Goal: Task Accomplishment & Management: Manage account settings

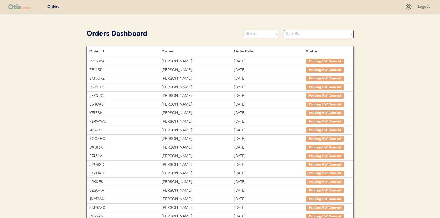
click at [255, 33] on select "Status On Hold New In Progress Complete Pending HW Consent Canceled" at bounding box center [260, 34] width 35 height 8
select select ""new""
click at [243, 30] on select "Status On Hold New In Progress Complete Pending HW Consent Canceled" at bounding box center [260, 34] width 35 height 8
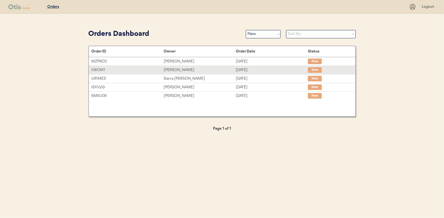
click at [172, 69] on div "Teri Shell" at bounding box center [200, 70] width 72 height 6
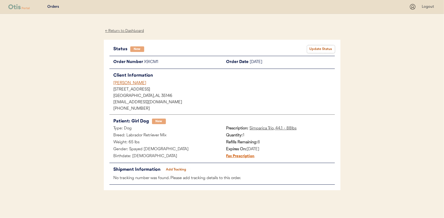
click at [316, 45] on button "Update Status" at bounding box center [321, 49] width 28 height 8
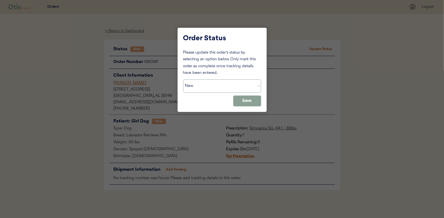
click at [197, 86] on select "Status On Hold New In Progress Complete Pending HW Consent Canceled" at bounding box center [222, 86] width 78 height 13
select select ""in_progress""
click at [183, 80] on select "Status On Hold New In Progress Complete Pending HW Consent Canceled" at bounding box center [222, 86] width 78 height 13
click at [252, 104] on button "Save" at bounding box center [247, 101] width 28 height 11
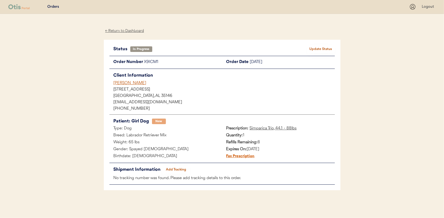
click at [135, 31] on div "← Return to Dashboard" at bounding box center [125, 31] width 42 height 6
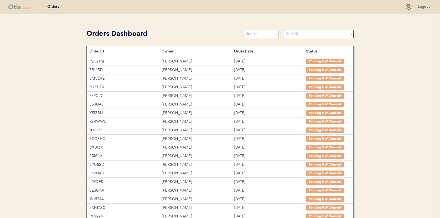
click at [257, 37] on select "Status On Hold New In Progress Complete Pending HW Consent Canceled" at bounding box center [260, 34] width 35 height 8
select select ""new""
click at [243, 30] on select "Status On Hold New In Progress Complete Pending HW Consent Canceled" at bounding box center [260, 34] width 35 height 8
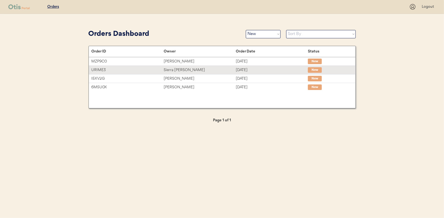
click at [182, 69] on div "Sierra [PERSON_NAME]" at bounding box center [200, 70] width 72 height 6
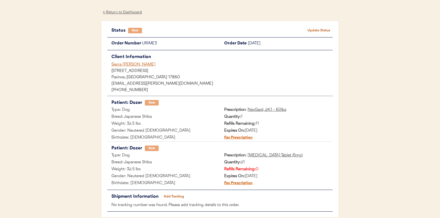
scroll to position [28, 0]
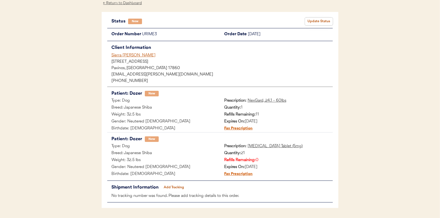
click at [314, 21] on button "Update Status" at bounding box center [319, 22] width 28 height 8
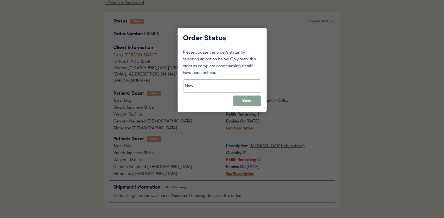
click at [200, 91] on select "Status On Hold New In Progress Complete Pending HW Consent Canceled" at bounding box center [222, 86] width 78 height 13
select select ""in_progress""
click at [183, 80] on select "Status On Hold New In Progress Complete Pending HW Consent Canceled" at bounding box center [222, 86] width 78 height 13
click at [253, 99] on button "Save" at bounding box center [247, 101] width 28 height 11
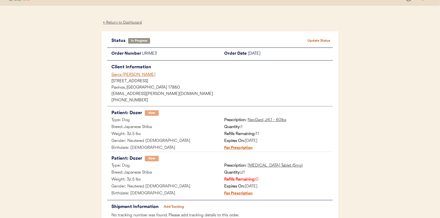
scroll to position [0, 0]
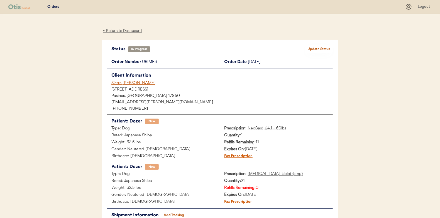
click at [128, 30] on div "← Return to Dashboard" at bounding box center [123, 31] width 42 height 6
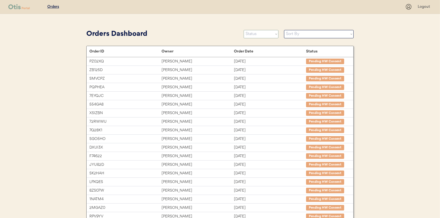
click at [255, 32] on select "Status On Hold New In Progress Complete Pending HW Consent Canceled" at bounding box center [260, 34] width 35 height 8
select select ""new""
click at [243, 30] on select "Status On Hold New In Progress Complete Pending HW Consent Canceled" at bounding box center [260, 34] width 35 height 8
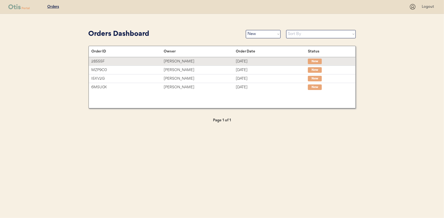
click at [177, 62] on div "KIYA McNeil" at bounding box center [200, 61] width 72 height 6
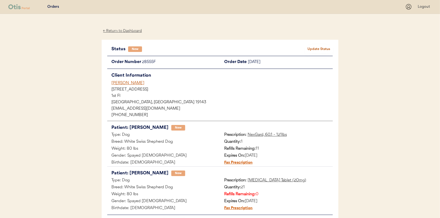
scroll to position [28, 0]
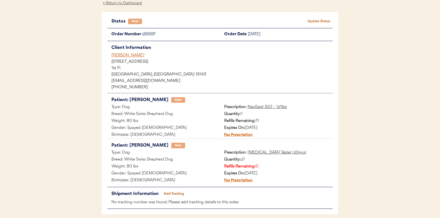
click at [322, 20] on button "Update Status" at bounding box center [319, 22] width 28 height 8
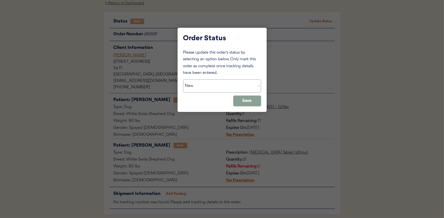
click at [207, 88] on select "Status On Hold New In Progress Complete Pending HW Consent Canceled" at bounding box center [222, 86] width 78 height 13
select select ""in_progress""
click at [183, 80] on select "Status On Hold New In Progress Complete Pending HW Consent Canceled" at bounding box center [222, 86] width 78 height 13
click at [248, 100] on button "Save" at bounding box center [247, 101] width 28 height 11
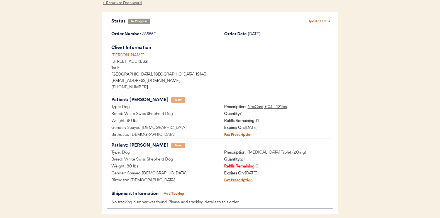
scroll to position [0, 0]
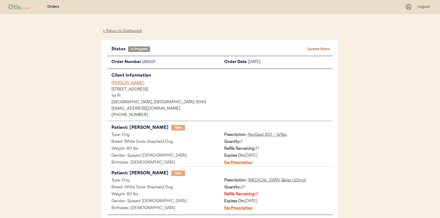
click at [128, 31] on div "← Return to Dashboard" at bounding box center [123, 31] width 42 height 6
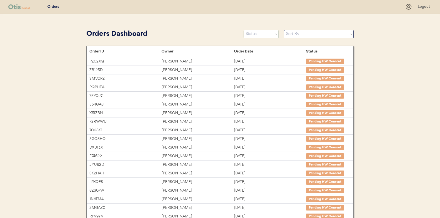
click at [257, 35] on select "Status On Hold New In Progress Complete Pending HW Consent Canceled" at bounding box center [260, 34] width 35 height 8
click at [243, 30] on select "Status On Hold New In Progress Complete Pending HW Consent Canceled" at bounding box center [260, 34] width 35 height 8
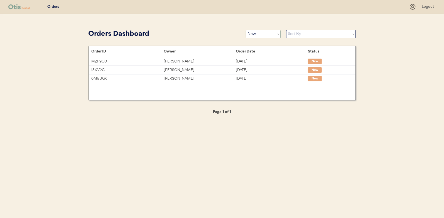
click at [268, 35] on select "Status On Hold New In Progress Complete Pending HW Consent Canceled" at bounding box center [263, 34] width 35 height 8
select select ""in_progress""
click at [246, 30] on select "Status On Hold New In Progress Complete Pending HW Consent Canceled" at bounding box center [263, 34] width 35 height 8
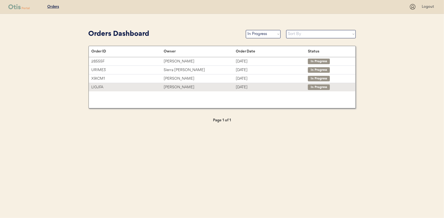
click at [172, 86] on div "Evelyn Edwards" at bounding box center [200, 87] width 72 height 6
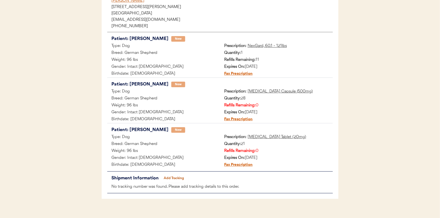
scroll to position [91, 0]
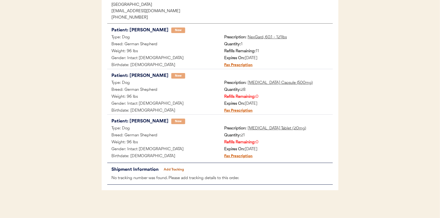
click at [176, 168] on button "Add Tracking" at bounding box center [174, 170] width 28 height 8
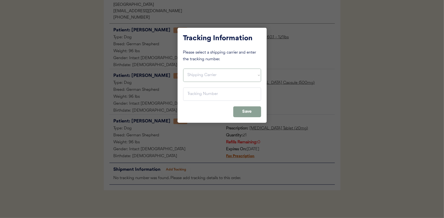
click at [200, 72] on select "Shipping Carrier FedEx FedEx Ground Economy UPS USPS" at bounding box center [222, 75] width 78 height 13
select select ""ups""
click at [183, 69] on select "Shipping Carrier FedEx FedEx Ground Economy UPS USPS" at bounding box center [222, 75] width 78 height 13
click at [193, 90] on input "input" at bounding box center [222, 94] width 78 height 13
paste input "1Z16X77E0209851740"
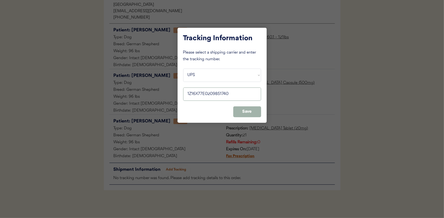
type input "1Z16X77E0209851740"
click at [246, 112] on button "Save" at bounding box center [247, 112] width 28 height 11
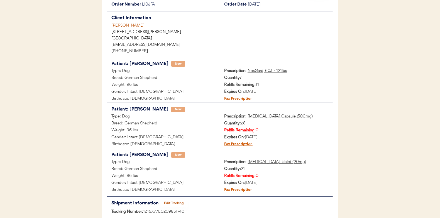
scroll to position [0, 0]
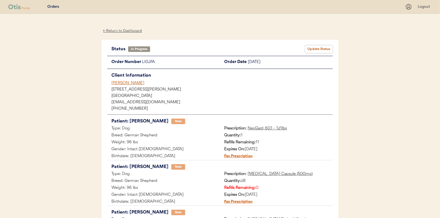
click at [319, 47] on button "Update Status" at bounding box center [319, 49] width 28 height 8
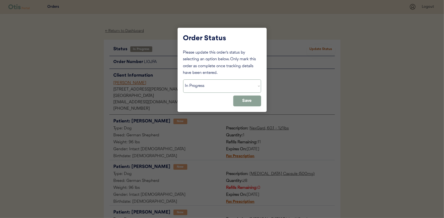
click at [200, 86] on select "Status On Hold New In Progress Complete Pending HW Consent Canceled" at bounding box center [222, 86] width 78 height 13
select select ""complete""
click at [183, 80] on select "Status On Hold New In Progress Complete Pending HW Consent Canceled" at bounding box center [222, 86] width 78 height 13
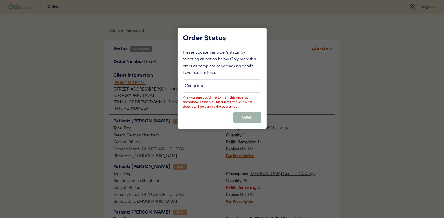
click at [244, 112] on button "Save" at bounding box center [247, 117] width 28 height 11
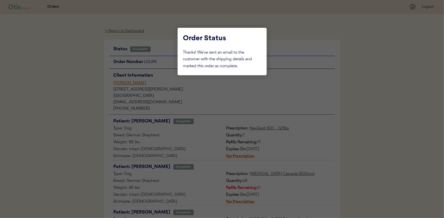
click at [87, 82] on div at bounding box center [222, 109] width 444 height 218
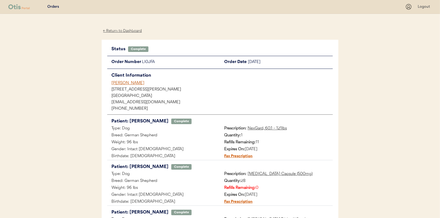
click at [125, 29] on div "← Return to Dashboard" at bounding box center [123, 31] width 42 height 6
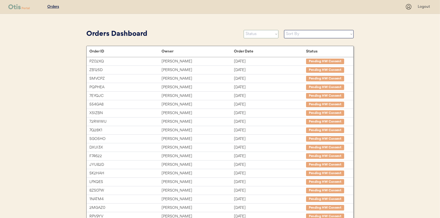
click at [257, 33] on select "Status On Hold New In Progress Complete Pending HW Consent Canceled" at bounding box center [260, 34] width 35 height 8
select select ""new""
click at [243, 30] on select "Status On Hold New In Progress Complete Pending HW Consent Canceled" at bounding box center [260, 34] width 35 height 8
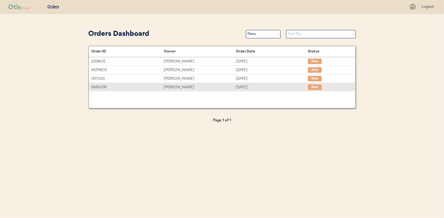
drag, startPoint x: 169, startPoint y: 85, endPoint x: 133, endPoint y: 87, distance: 36.2
click at [169, 85] on div "[PERSON_NAME]" at bounding box center [200, 87] width 72 height 6
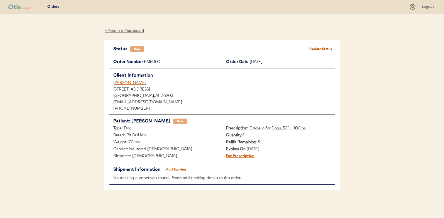
click at [131, 29] on div "← Return to Dashboard" at bounding box center [125, 31] width 42 height 6
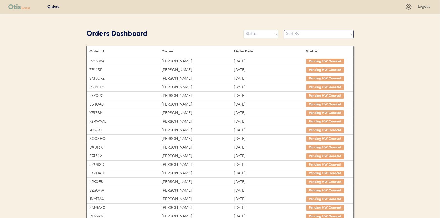
click at [262, 38] on select "Status On Hold New In Progress Complete Pending HW Consent Canceled" at bounding box center [260, 34] width 35 height 8
select select ""complete""
click at [243, 30] on select "Status On Hold New In Progress Complete Pending HW Consent Canceled" at bounding box center [260, 34] width 35 height 8
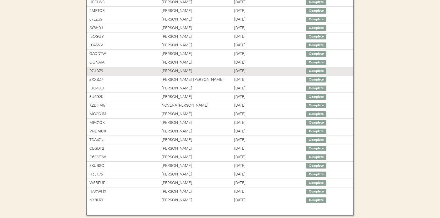
scroll to position [85, 0]
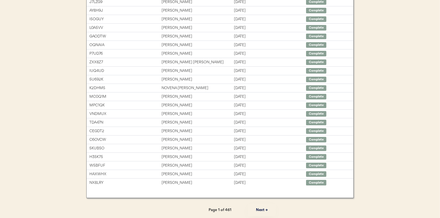
click at [262, 210] on button "Next →" at bounding box center [262, 210] width 28 height 13
click at [262, 209] on button "Next →" at bounding box center [262, 210] width 28 height 13
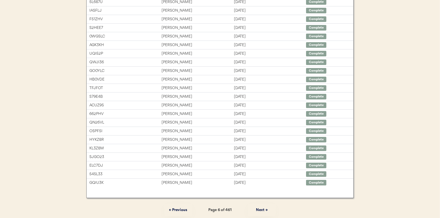
click at [262, 209] on button "Next →" at bounding box center [262, 210] width 28 height 13
click at [261, 209] on button "Next →" at bounding box center [262, 210] width 28 height 13
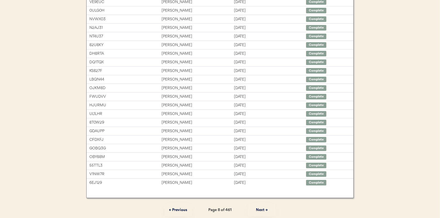
click at [261, 209] on button "Next →" at bounding box center [262, 210] width 28 height 13
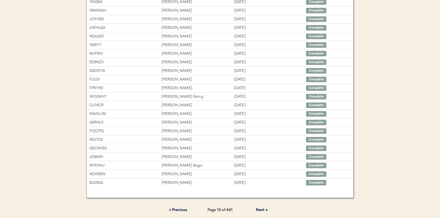
click at [261, 209] on button "Next →" at bounding box center [262, 210] width 28 height 13
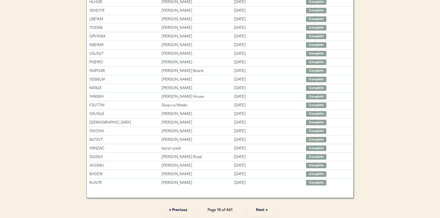
click at [261, 209] on button "Next →" at bounding box center [262, 210] width 28 height 13
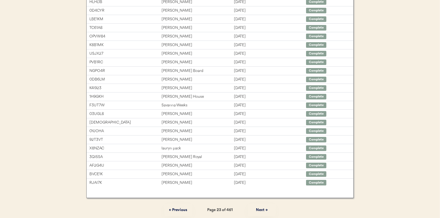
click at [261, 209] on button "Next →" at bounding box center [262, 210] width 28 height 13
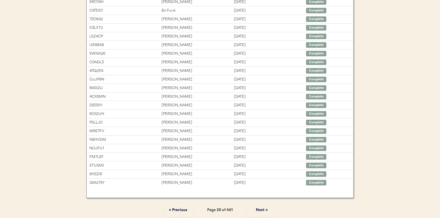
click at [264, 207] on button "Next →" at bounding box center [262, 210] width 28 height 13
click at [260, 211] on button "Next →" at bounding box center [262, 210] width 28 height 13
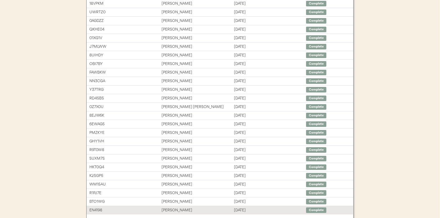
scroll to position [58, 0]
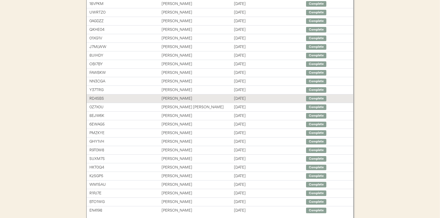
click at [167, 97] on div "Amber Ortiz" at bounding box center [197, 99] width 72 height 6
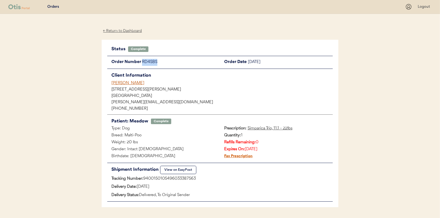
drag, startPoint x: 157, startPoint y: 61, endPoint x: 141, endPoint y: 63, distance: 17.2
click at [141, 63] on div "Order Number RD4SBS" at bounding box center [163, 62] width 113 height 7
drag, startPoint x: 141, startPoint y: 63, endPoint x: 146, endPoint y: 63, distance: 5.3
copy div "RD4SBS"
click at [110, 89] on div "767 Elton Avenue" at bounding box center [219, 90] width 225 height 6
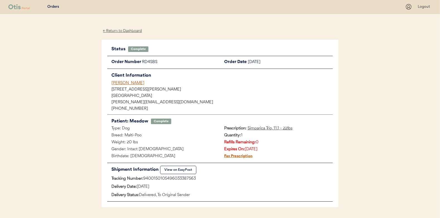
drag, startPoint x: 112, startPoint y: 89, endPoint x: 152, endPoint y: 94, distance: 39.8
click at [152, 94] on div "Client Information Amber Ortiz 767 Elton Avenue The Bronx, NY 10451 ortiz.amber…" at bounding box center [219, 92] width 225 height 40
drag, startPoint x: 152, startPoint y: 94, endPoint x: 131, endPoint y: 89, distance: 21.1
copy div "767 Elton Avenue The Bronx, NY 10451"
click at [129, 31] on div "← Return to Dashboard" at bounding box center [123, 31] width 42 height 6
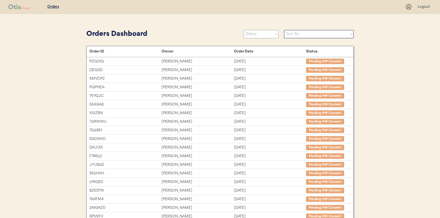
click at [256, 38] on select "Status On Hold New In Progress Complete Pending HW Consent Canceled" at bounding box center [260, 34] width 35 height 8
select select ""complete""
click at [243, 30] on select "Status On Hold New In Progress Complete Pending HW Consent Canceled" at bounding box center [260, 34] width 35 height 8
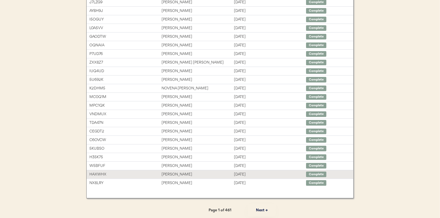
scroll to position [85, 0]
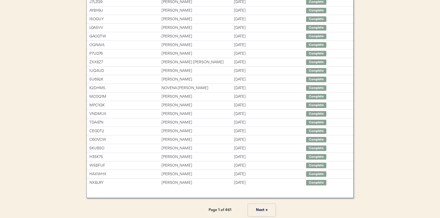
click at [262, 209] on button "Next →" at bounding box center [262, 210] width 28 height 13
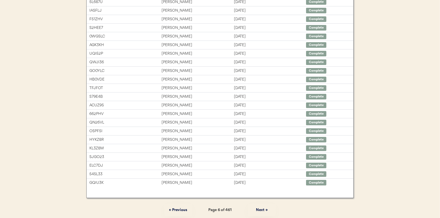
click at [262, 209] on button "Next →" at bounding box center [262, 210] width 28 height 13
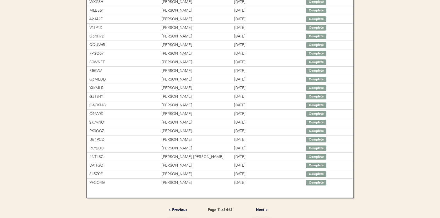
click at [260, 210] on button "Next →" at bounding box center [262, 210] width 28 height 13
click at [261, 208] on button "Next →" at bounding box center [262, 210] width 28 height 13
click at [261, 206] on button "Next →" at bounding box center [262, 210] width 28 height 13
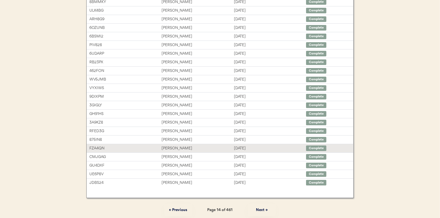
scroll to position [58, 0]
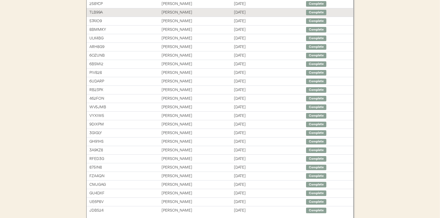
click at [176, 14] on div "Maryann Rodriguez" at bounding box center [197, 12] width 72 height 6
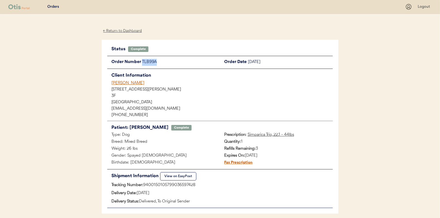
drag, startPoint x: 157, startPoint y: 62, endPoint x: 142, endPoint y: 62, distance: 15.3
click at [142, 62] on div "TLB99A" at bounding box center [181, 62] width 78 height 7
drag, startPoint x: 142, startPoint y: 62, endPoint x: 154, endPoint y: 61, distance: 11.7
copy div "TLB99A"
drag, startPoint x: 112, startPoint y: 89, endPoint x: 149, endPoint y: 100, distance: 38.9
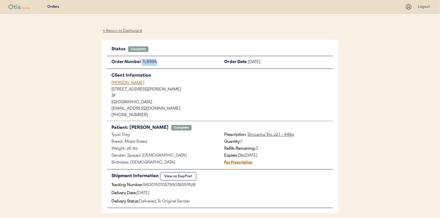
click at [149, 100] on div "Client Information Maryann Rodriguez 1195 Anderson Avenue 3F The Bronx, NY 1045…" at bounding box center [219, 95] width 225 height 46
drag, startPoint x: 149, startPoint y: 100, endPoint x: 132, endPoint y: 90, distance: 19.7
copy div "1195 Anderson Avenue 3F The Bronx, NY 10452"
click at [131, 30] on div "← Return to Dashboard" at bounding box center [123, 31] width 42 height 6
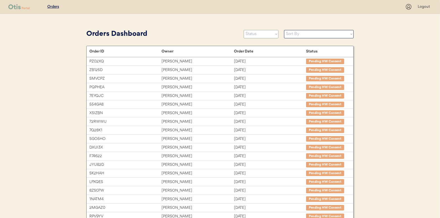
click at [256, 34] on select "Status On Hold New In Progress Complete Pending HW Consent Canceled" at bounding box center [260, 34] width 35 height 8
select select ""new""
click at [243, 30] on select "Status On Hold New In Progress Complete Pending HW Consent Canceled" at bounding box center [260, 34] width 35 height 8
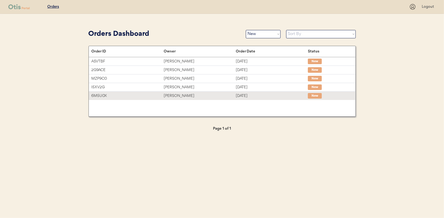
click at [169, 95] on div "[PERSON_NAME]" at bounding box center [200, 96] width 72 height 6
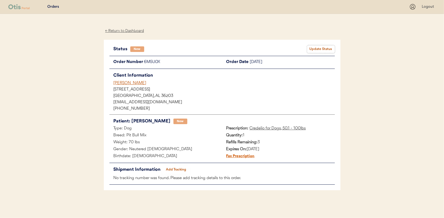
click at [320, 48] on button "Update Status" at bounding box center [321, 49] width 28 height 8
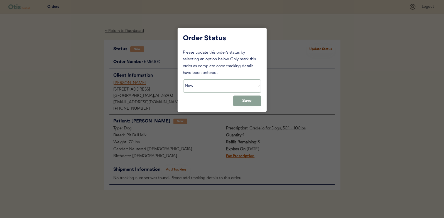
click at [217, 87] on select "Status On Hold New In Progress Complete Pending HW Consent Canceled" at bounding box center [222, 86] width 78 height 13
select select ""in_progress""
click at [183, 80] on select "Status On Hold New In Progress Complete Pending HW Consent Canceled" at bounding box center [222, 86] width 78 height 13
click at [249, 102] on button "Save" at bounding box center [247, 101] width 28 height 11
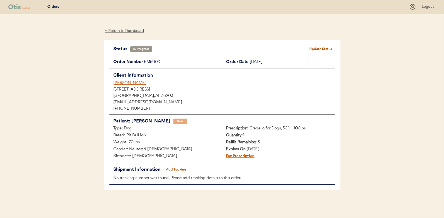
click at [126, 31] on div "← Return to Dashboard" at bounding box center [125, 31] width 42 height 6
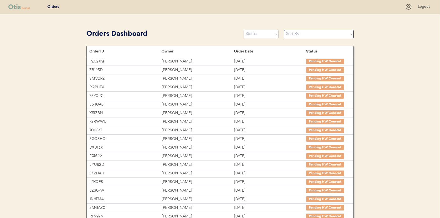
click at [246, 33] on select "Status On Hold New In Progress Complete Pending HW Consent Canceled" at bounding box center [260, 34] width 35 height 8
select select ""new""
click at [243, 30] on select "Status On Hold New In Progress Complete Pending HW Consent Canceled" at bounding box center [260, 34] width 35 height 8
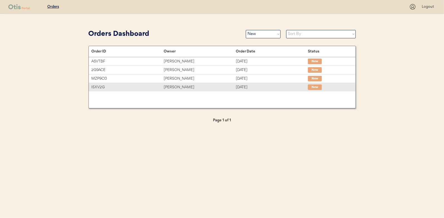
click at [188, 87] on div "[PERSON_NAME]" at bounding box center [200, 87] width 72 height 6
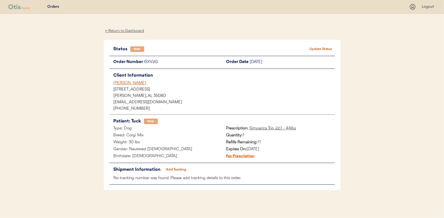
click at [323, 46] on button "Update Status" at bounding box center [321, 49] width 28 height 8
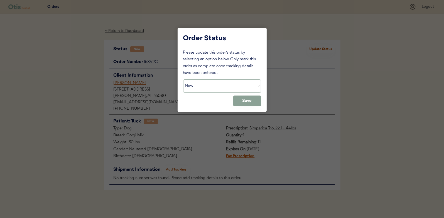
click at [197, 88] on select "Status On Hold New In Progress Complete Pending HW Consent Canceled" at bounding box center [222, 86] width 78 height 13
select select ""in_progress""
click at [183, 80] on select "Status On Hold New In Progress Complete Pending HW Consent Canceled" at bounding box center [222, 86] width 78 height 13
click at [248, 101] on button "Save" at bounding box center [247, 101] width 28 height 11
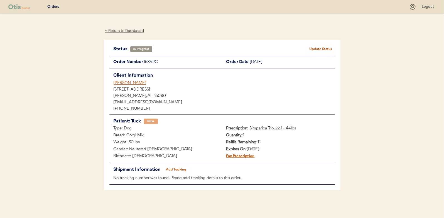
click at [127, 30] on div "← Return to Dashboard" at bounding box center [125, 31] width 42 height 6
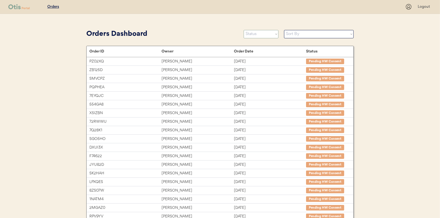
click at [262, 35] on select "Status On Hold New In Progress Complete Pending HW Consent Canceled" at bounding box center [260, 34] width 35 height 8
select select ""new""
click at [243, 30] on select "Status On Hold New In Progress Complete Pending HW Consent Canceled" at bounding box center [260, 34] width 35 height 8
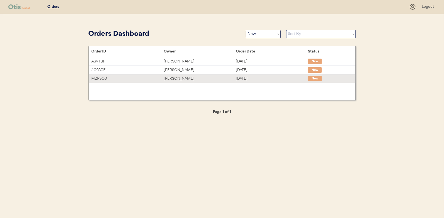
click at [176, 79] on div "Melinda StJohn" at bounding box center [200, 79] width 72 height 6
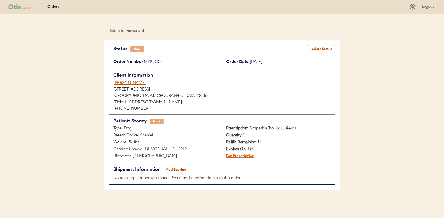
click at [317, 49] on button "Update Status" at bounding box center [321, 49] width 28 height 8
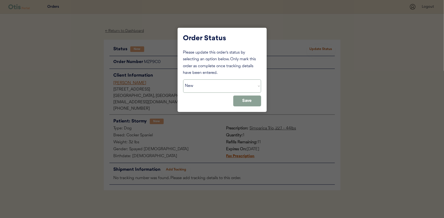
click at [201, 87] on select "Status On Hold New In Progress Complete Pending HW Consent Canceled" at bounding box center [222, 86] width 78 height 13
select select ""in_progress""
click at [183, 80] on select "Status On Hold New In Progress Complete Pending HW Consent Canceled" at bounding box center [222, 86] width 78 height 13
click at [250, 99] on button "Save" at bounding box center [247, 101] width 28 height 11
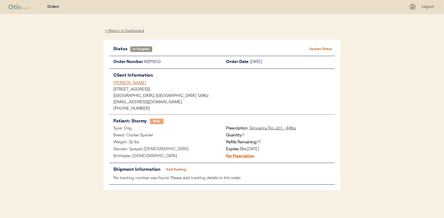
click at [131, 29] on div "← Return to Dashboard" at bounding box center [125, 31] width 42 height 6
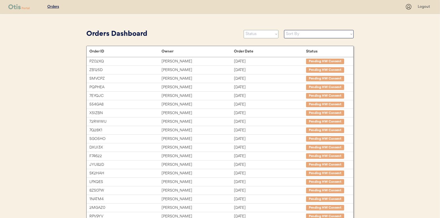
click at [257, 36] on select "Status On Hold New In Progress Complete Pending HW Consent Canceled" at bounding box center [260, 34] width 35 height 8
select select ""new""
click at [243, 30] on select "Status On Hold New In Progress Complete Pending HW Consent Canceled" at bounding box center [260, 34] width 35 height 8
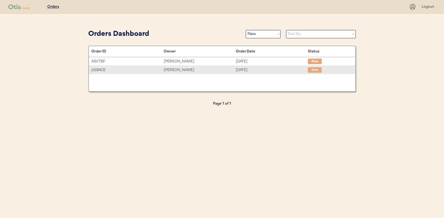
click at [179, 69] on div "[PERSON_NAME]" at bounding box center [200, 70] width 72 height 6
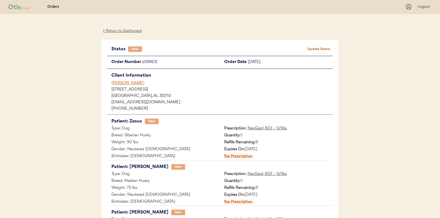
click at [326, 47] on button "Update Status" at bounding box center [319, 49] width 28 height 8
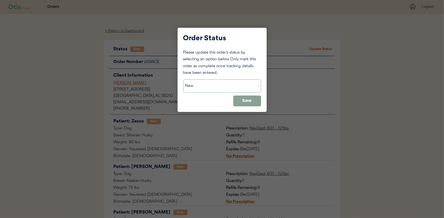
click at [205, 87] on select "Status On Hold New In Progress Complete Pending HW Consent Canceled" at bounding box center [222, 86] width 78 height 13
select select ""in_progress""
click at [183, 80] on select "Status On Hold New In Progress Complete Pending HW Consent Canceled" at bounding box center [222, 86] width 78 height 13
click at [254, 99] on button "Save" at bounding box center [247, 101] width 28 height 11
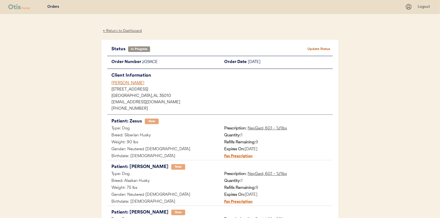
click at [127, 29] on div "← Return to Dashboard" at bounding box center [123, 31] width 42 height 6
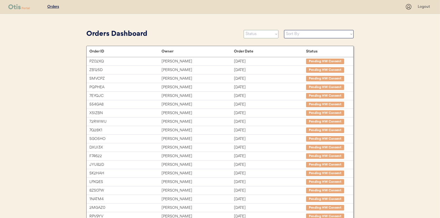
click at [256, 34] on select "Status On Hold New In Progress Complete Pending HW Consent Canceled" at bounding box center [260, 34] width 35 height 8
select select ""new""
click at [243, 30] on select "Status On Hold New In Progress Complete Pending HW Consent Canceled" at bounding box center [260, 34] width 35 height 8
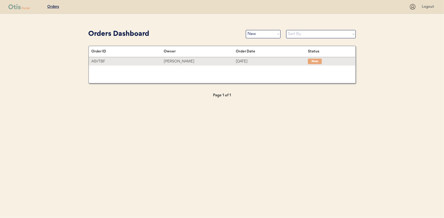
click at [175, 62] on div "Rebekah Yancey" at bounding box center [200, 61] width 72 height 6
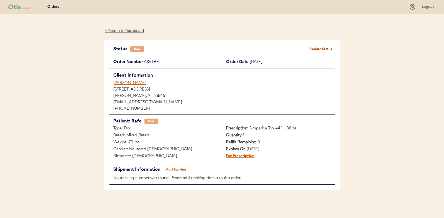
click at [325, 49] on button "Update Status" at bounding box center [321, 49] width 28 height 8
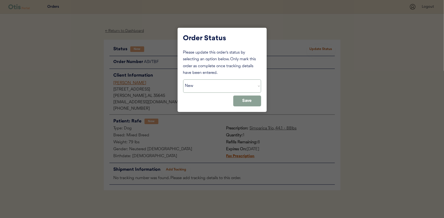
click at [202, 87] on select "Status On Hold New In Progress Complete Pending HW Consent Canceled" at bounding box center [222, 86] width 78 height 13
select select ""in_progress""
click at [183, 80] on select "Status On Hold New In Progress Complete Pending HW Consent Canceled" at bounding box center [222, 86] width 78 height 13
click at [249, 104] on button "Save" at bounding box center [247, 101] width 28 height 11
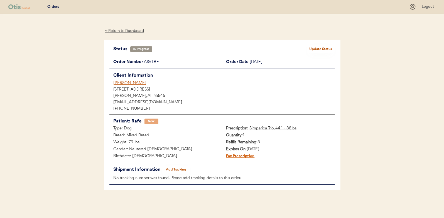
click at [125, 30] on div "← Return to Dashboard" at bounding box center [125, 31] width 42 height 6
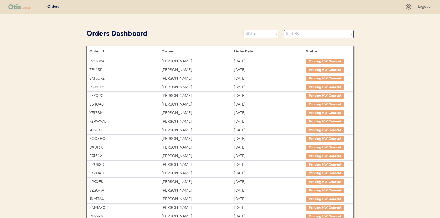
click at [256, 37] on select "Status On Hold New In Progress Complete Pending HW Consent Canceled" at bounding box center [260, 34] width 35 height 8
click at [243, 30] on select "Status On Hold New In Progress Complete Pending HW Consent Canceled" at bounding box center [260, 34] width 35 height 8
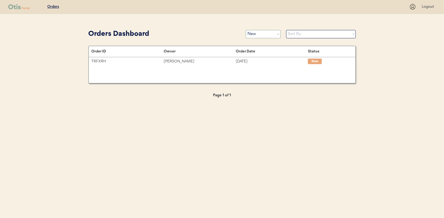
click at [262, 35] on select "Status On Hold New In Progress Complete Pending HW Consent Canceled" at bounding box center [263, 34] width 35 height 8
select select ""in_progress""
click at [246, 30] on select "Status On Hold New In Progress Complete Pending HW Consent Canceled" at bounding box center [263, 34] width 35 height 8
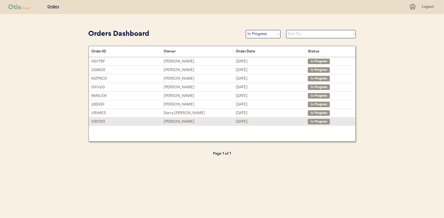
click at [173, 120] on div "Teri Shell" at bounding box center [200, 122] width 72 height 6
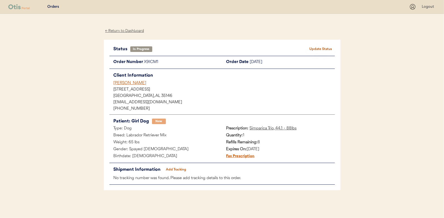
click at [181, 167] on button "Add Tracking" at bounding box center [176, 170] width 28 height 8
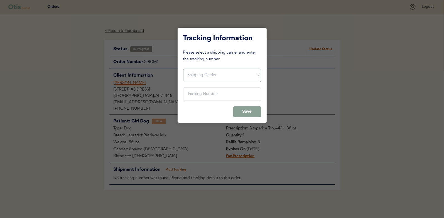
click at [194, 76] on select "Shipping Carrier FedEx FedEx Ground Economy UPS USPS" at bounding box center [222, 75] width 78 height 13
select select ""ups""
click at [183, 69] on select "Shipping Carrier FedEx FedEx Ground Economy UPS USPS" at bounding box center [222, 75] width 78 height 13
click at [185, 93] on input "input" at bounding box center [222, 94] width 78 height 13
paste input "1Z16X77E0209852785"
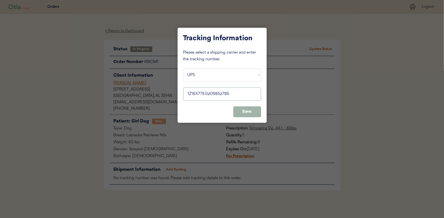
type input "1Z16X77E0209852785"
click at [250, 110] on button "Save" at bounding box center [247, 112] width 28 height 11
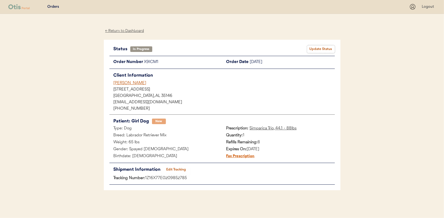
click at [321, 47] on button "Update Status" at bounding box center [321, 49] width 28 height 8
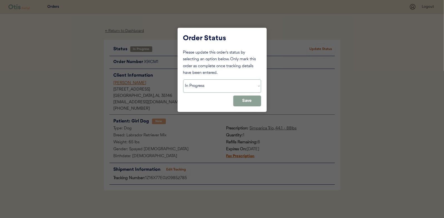
click at [203, 88] on select "Status On Hold New In Progress Complete Pending HW Consent Canceled" at bounding box center [222, 86] width 78 height 13
select select ""complete""
click at [183, 80] on select "Status On Hold New In Progress Complete Pending HW Consent Canceled" at bounding box center [222, 86] width 78 height 13
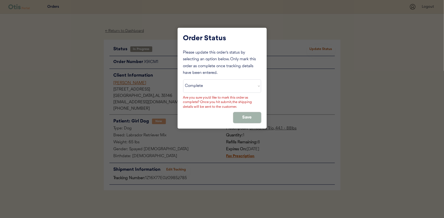
click at [247, 117] on button "Save" at bounding box center [247, 117] width 28 height 11
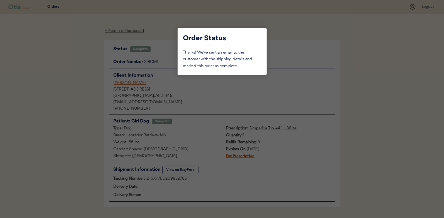
click at [91, 67] on div at bounding box center [222, 109] width 444 height 218
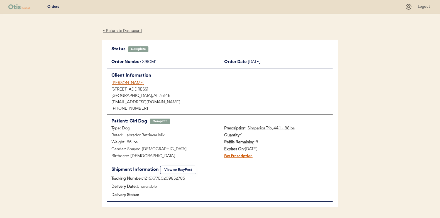
click at [111, 29] on div "← Return to Dashboard" at bounding box center [123, 31] width 42 height 6
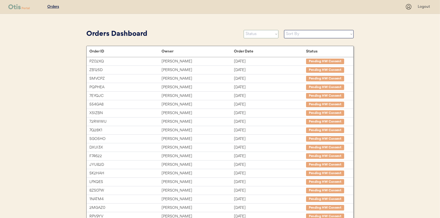
click at [262, 31] on select "Status On Hold New In Progress Complete Pending HW Consent Canceled" at bounding box center [260, 34] width 35 height 8
select select ""new""
click at [243, 30] on select "Status On Hold New In Progress Complete Pending HW Consent Canceled" at bounding box center [260, 34] width 35 height 8
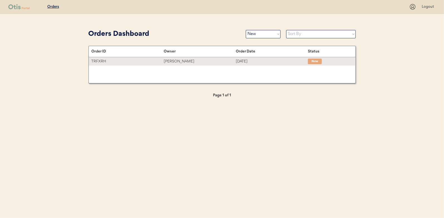
drag, startPoint x: 179, startPoint y: 61, endPoint x: 124, endPoint y: 60, distance: 54.6
click at [179, 61] on div "[PERSON_NAME]" at bounding box center [200, 61] width 72 height 6
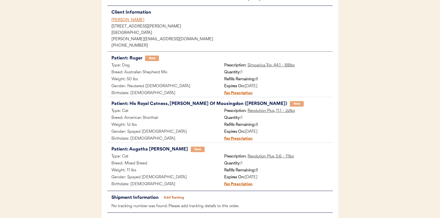
scroll to position [35, 0]
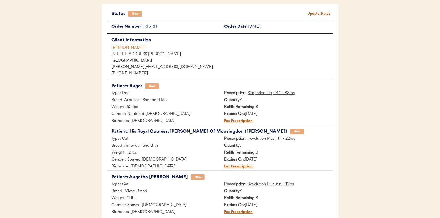
click at [318, 13] on button "Update Status" at bounding box center [319, 14] width 28 height 8
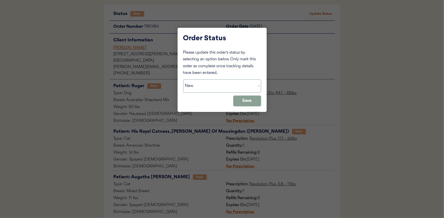
click at [199, 86] on select "Status On Hold New In Progress Complete Pending HW Consent Canceled" at bounding box center [222, 86] width 78 height 13
select select ""in_progress""
click at [183, 80] on select "Status On Hold New In Progress Complete Pending HW Consent Canceled" at bounding box center [222, 86] width 78 height 13
click at [246, 100] on button "Save" at bounding box center [247, 101] width 28 height 11
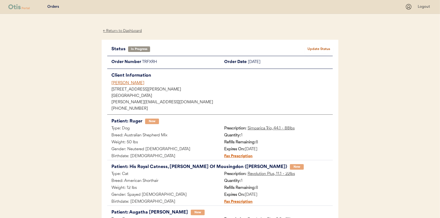
scroll to position [0, 0]
click at [125, 33] on div "← Return to Dashboard" at bounding box center [123, 31] width 42 height 6
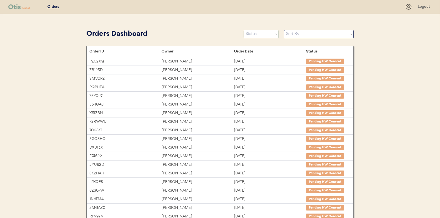
click at [256, 33] on select "Status On Hold New In Progress Complete Pending HW Consent Canceled" at bounding box center [260, 34] width 35 height 8
select select ""in_progress""
click at [243, 30] on select "Status On Hold New In Progress Complete Pending HW Consent Canceled" at bounding box center [260, 34] width 35 height 8
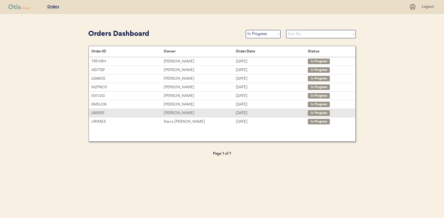
click at [171, 111] on div "[PERSON_NAME]" at bounding box center [200, 113] width 72 height 6
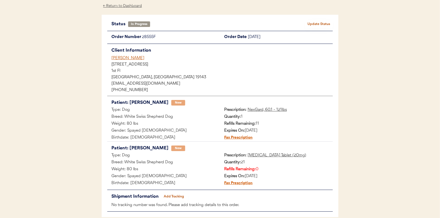
scroll to position [52, 0]
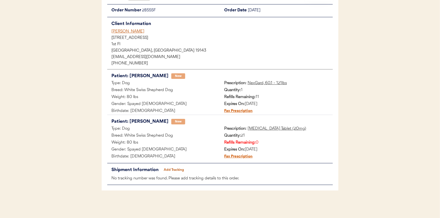
click at [174, 169] on button "Add Tracking" at bounding box center [174, 170] width 28 height 8
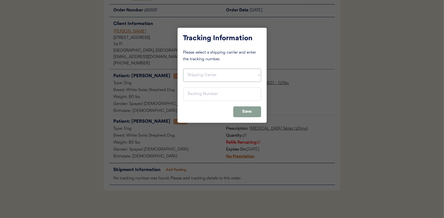
click at [213, 77] on select "Shipping Carrier FedEx FedEx Ground Economy UPS USPS" at bounding box center [222, 75] width 78 height 13
click at [183, 69] on select "Shipping Carrier FedEx FedEx Ground Economy UPS USPS" at bounding box center [222, 75] width 78 height 13
click at [196, 75] on select "Shipping Carrier FedEx FedEx Ground Economy UPS USPS" at bounding box center [222, 75] width 78 height 13
select select ""ups""
click at [183, 69] on select "Shipping Carrier FedEx FedEx Ground Economy UPS USPS" at bounding box center [222, 75] width 78 height 13
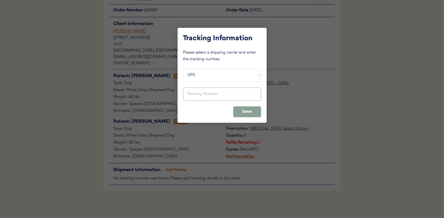
click at [191, 96] on input "input" at bounding box center [222, 94] width 78 height 13
paste input "1Z16X77E0309852925"
type input "1Z16X77E0309852925"
click at [251, 110] on button "Save" at bounding box center [247, 112] width 28 height 11
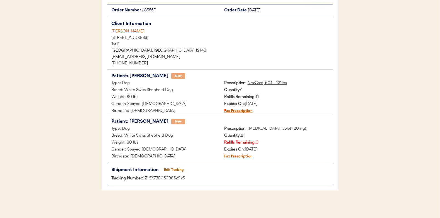
scroll to position [0, 0]
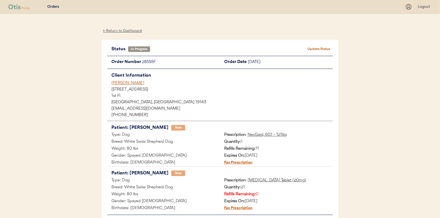
click at [321, 48] on button "Update Status" at bounding box center [319, 49] width 28 height 8
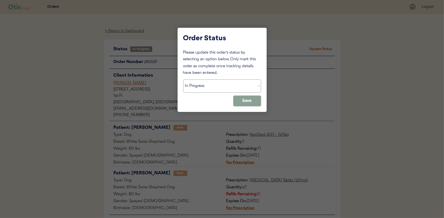
click at [205, 87] on select "Status On Hold New In Progress Complete Pending HW Consent Canceled" at bounding box center [222, 86] width 78 height 13
select select ""complete""
click at [183, 80] on select "Status On Hold New In Progress Complete Pending HW Consent Canceled" at bounding box center [222, 86] width 78 height 13
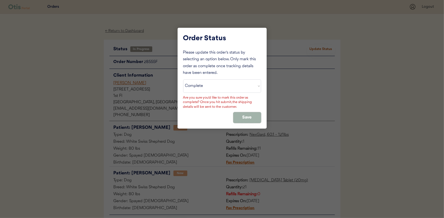
click at [247, 120] on button "Save" at bounding box center [247, 117] width 28 height 11
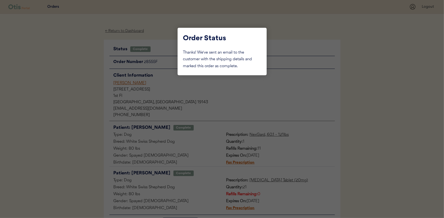
click at [83, 86] on div at bounding box center [222, 109] width 444 height 218
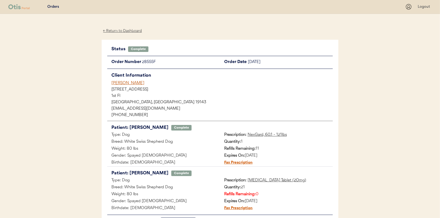
click at [121, 31] on div "← Return to Dashboard" at bounding box center [123, 31] width 42 height 6
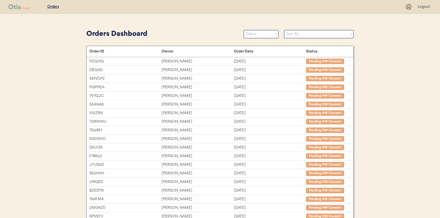
click at [248, 30] on select "Status On Hold New In Progress Complete Pending HW Consent Canceled" at bounding box center [260, 34] width 35 height 8
click at [243, 30] on select "Status On Hold New In Progress Complete Pending HW Consent Canceled" at bounding box center [260, 34] width 35 height 8
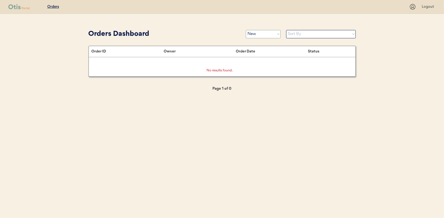
click at [259, 30] on select "Status On Hold New In Progress Complete Pending HW Consent Canceled" at bounding box center [263, 34] width 35 height 8
select select ""in_progress""
click at [246, 30] on select "Status On Hold New In Progress Complete Pending HW Consent Canceled" at bounding box center [263, 34] width 35 height 8
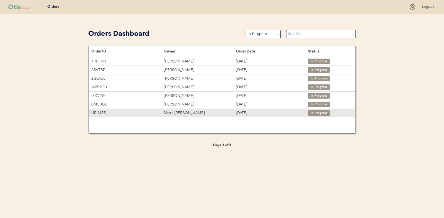
click at [168, 113] on div "Sierra Witmer" at bounding box center [200, 113] width 72 height 6
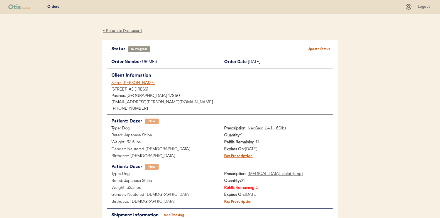
click at [121, 29] on div "← Return to Dashboard" at bounding box center [123, 31] width 42 height 6
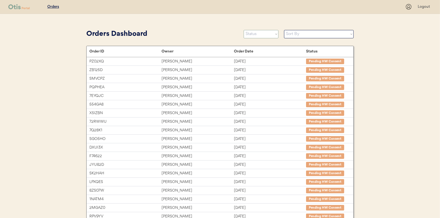
click at [256, 35] on select "Status On Hold New In Progress Complete Pending HW Consent Canceled" at bounding box center [260, 34] width 35 height 8
select select ""new""
click at [243, 30] on select "Status On Hold New In Progress Complete Pending HW Consent Canceled" at bounding box center [260, 34] width 35 height 8
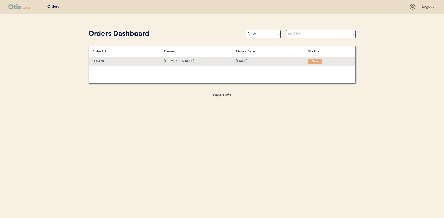
click at [176, 60] on div "[PERSON_NAME]" at bounding box center [200, 61] width 72 height 6
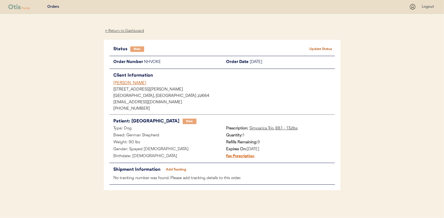
click at [129, 30] on div "← Return to Dashboard" at bounding box center [125, 31] width 42 height 6
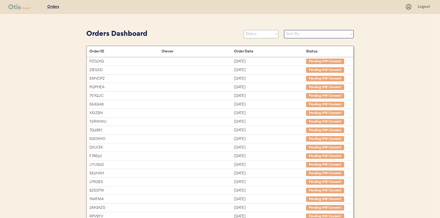
click at [257, 33] on select "Status On Hold New In Progress Complete Pending HW Consent Canceled" at bounding box center [260, 34] width 35 height 8
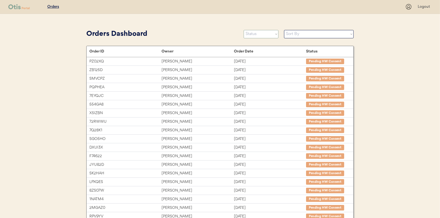
select select ""in_progress""
click at [243, 30] on select "Status On Hold New In Progress Complete Pending HW Consent Canceled" at bounding box center [260, 34] width 35 height 8
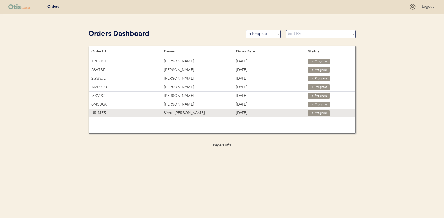
click at [173, 113] on div "Sierra Witmer" at bounding box center [200, 113] width 72 height 6
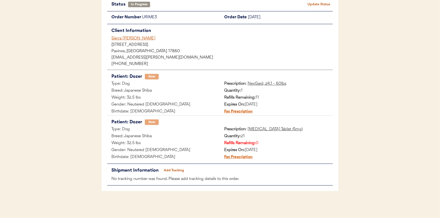
scroll to position [45, 0]
click at [173, 169] on button "Add Tracking" at bounding box center [174, 170] width 28 height 8
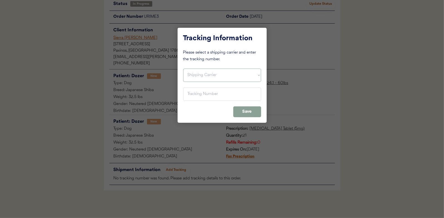
click at [194, 72] on select "Shipping Carrier FedEx FedEx Ground Economy UPS USPS" at bounding box center [222, 75] width 78 height 13
select select ""ups""
click at [183, 69] on select "Shipping Carrier FedEx FedEx Ground Economy UPS USPS" at bounding box center [222, 75] width 78 height 13
click at [190, 91] on input "input" at bounding box center [222, 94] width 78 height 13
paste input "1Z16X77E0209853033"
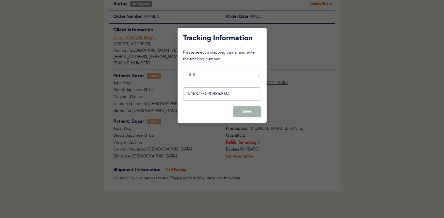
type input "1Z16X77E0209853033"
click at [252, 111] on button "Save" at bounding box center [247, 112] width 28 height 11
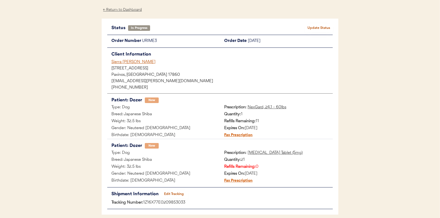
scroll to position [0, 0]
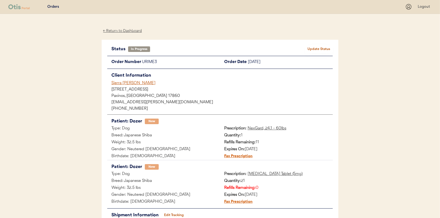
click at [319, 50] on button "Update Status" at bounding box center [319, 49] width 28 height 8
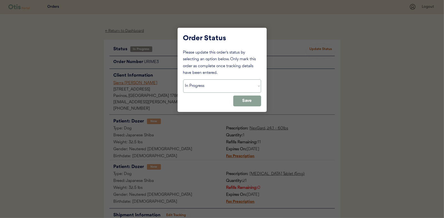
click at [213, 88] on select "Status On Hold New In Progress Complete Pending HW Consent Canceled" at bounding box center [222, 86] width 78 height 13
select select ""complete""
click at [183, 80] on select "Status On Hold New In Progress Complete Pending HW Consent Canceled" at bounding box center [222, 86] width 78 height 13
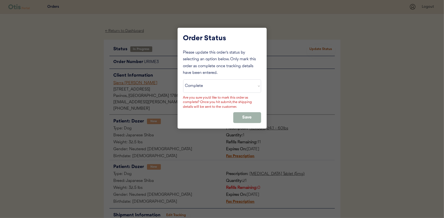
click at [247, 117] on button "Save" at bounding box center [247, 117] width 28 height 11
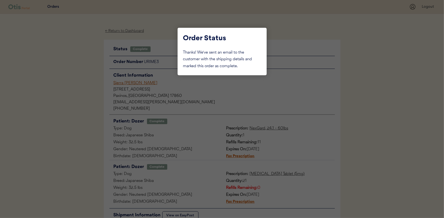
click at [59, 74] on div at bounding box center [222, 109] width 444 height 218
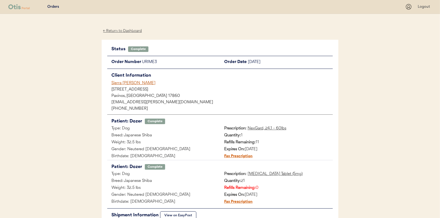
click at [120, 30] on div "← Return to Dashboard" at bounding box center [123, 31] width 42 height 6
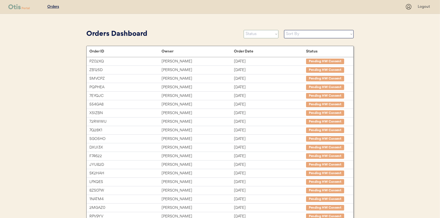
click at [264, 33] on select "Status On Hold New In Progress Complete Pending HW Consent Canceled" at bounding box center [260, 34] width 35 height 8
select select ""new""
click at [243, 30] on select "Status On Hold New In Progress Complete Pending HW Consent Canceled" at bounding box center [260, 34] width 35 height 8
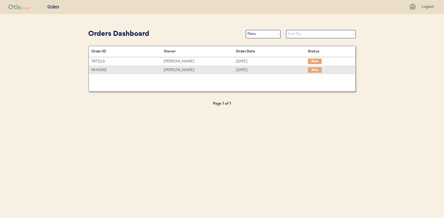
drag, startPoint x: 176, startPoint y: 69, endPoint x: 158, endPoint y: 73, distance: 18.1
click at [173, 70] on div "[PERSON_NAME]" at bounding box center [200, 70] width 72 height 6
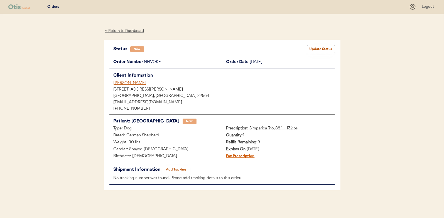
click at [322, 48] on button "Update Status" at bounding box center [321, 49] width 28 height 8
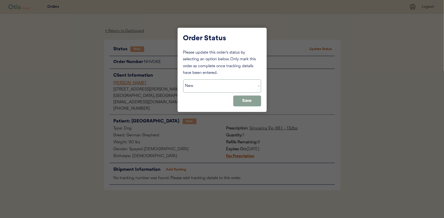
click at [207, 89] on select "Status On Hold New In Progress Complete Pending HW Consent Canceled" at bounding box center [222, 86] width 78 height 13
select select ""in_progress""
click at [183, 80] on select "Status On Hold New In Progress Complete Pending HW Consent Canceled" at bounding box center [222, 86] width 78 height 13
drag, startPoint x: 243, startPoint y: 100, endPoint x: 179, endPoint y: 58, distance: 76.2
click at [243, 100] on button "Save" at bounding box center [247, 101] width 28 height 11
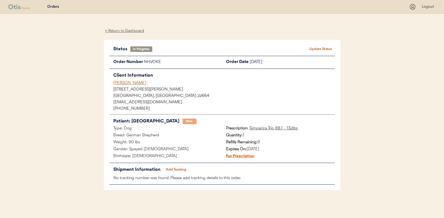
click at [119, 30] on div "← Return to Dashboard" at bounding box center [125, 31] width 42 height 6
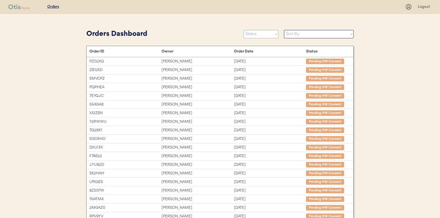
click at [260, 34] on select "Status On Hold New In Progress Complete Pending HW Consent Canceled" at bounding box center [260, 34] width 35 height 8
select select ""new""
click at [243, 30] on select "Status On Hold New In Progress Complete Pending HW Consent Canceled" at bounding box center [260, 34] width 35 height 8
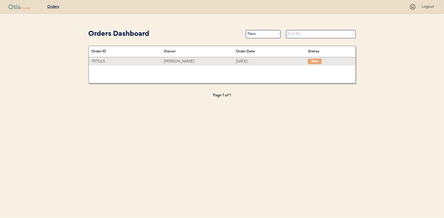
click at [179, 59] on div "[PERSON_NAME]" at bounding box center [200, 61] width 72 height 6
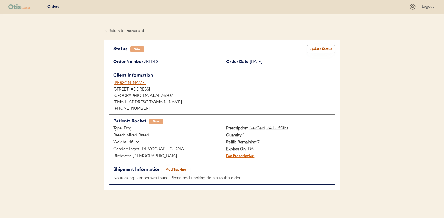
click at [322, 51] on button "Update Status" at bounding box center [321, 49] width 28 height 8
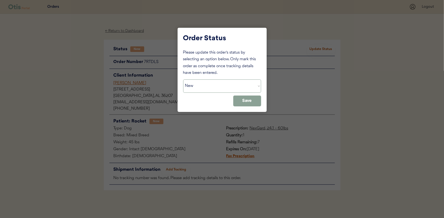
click at [218, 89] on select "Status On Hold New In Progress Complete Pending HW Consent Canceled" at bounding box center [222, 86] width 78 height 13
select select ""in_progress""
click at [183, 80] on select "Status On Hold New In Progress Complete Pending HW Consent Canceled" at bounding box center [222, 86] width 78 height 13
click at [245, 101] on button "Save" at bounding box center [247, 101] width 28 height 11
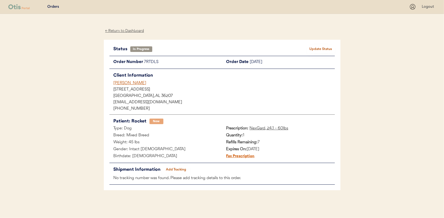
click at [128, 30] on div "← Return to Dashboard" at bounding box center [125, 31] width 42 height 6
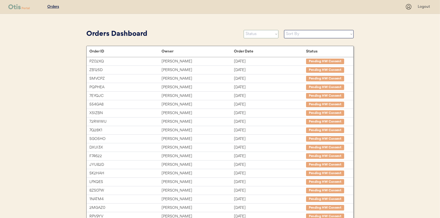
click at [260, 33] on select "Status On Hold New In Progress Complete Pending HW Consent Canceled" at bounding box center [260, 34] width 35 height 8
select select ""new""
click at [243, 30] on select "Status On Hold New In Progress Complete Pending HW Consent Canceled" at bounding box center [260, 34] width 35 height 8
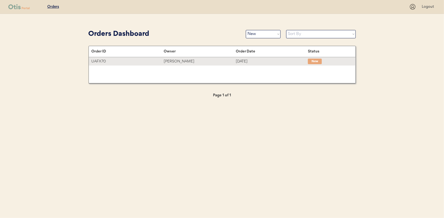
click at [169, 60] on div "[PERSON_NAME]" at bounding box center [200, 61] width 72 height 6
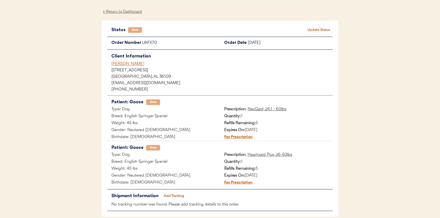
scroll to position [28, 0]
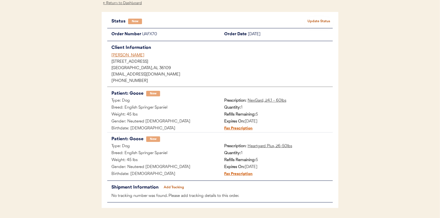
click at [316, 19] on button "Update Status" at bounding box center [319, 22] width 28 height 8
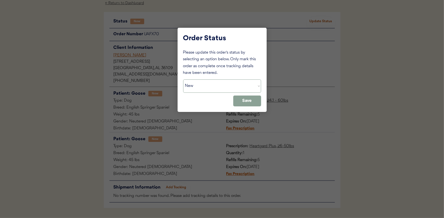
click at [197, 84] on select "Status On Hold New In Progress Complete Pending HW Consent Canceled" at bounding box center [222, 86] width 78 height 13
select select ""in_progress""
click at [183, 80] on select "Status On Hold New In Progress Complete Pending HW Consent Canceled" at bounding box center [222, 86] width 78 height 13
click at [250, 100] on button "Save" at bounding box center [247, 101] width 28 height 11
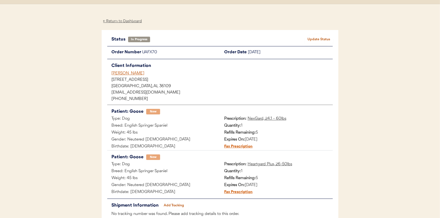
scroll to position [0, 0]
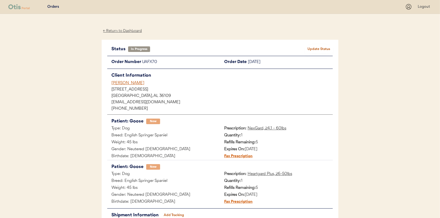
click at [119, 31] on div "← Return to Dashboard" at bounding box center [123, 31] width 42 height 6
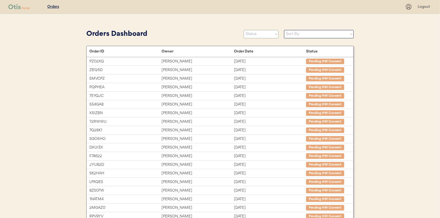
click at [259, 34] on select "Status On Hold New In Progress Complete Pending HW Consent Canceled" at bounding box center [260, 34] width 35 height 8
select select ""new""
click at [243, 30] on select "Status On Hold New In Progress Complete Pending HW Consent Canceled" at bounding box center [260, 34] width 35 height 8
click at [263, 35] on select "Status On Hold New In Progress Complete Pending HW Consent Canceled" at bounding box center [260, 34] width 35 height 8
click at [243, 30] on select "Status On Hold New In Progress Complete Pending HW Consent Canceled" at bounding box center [260, 34] width 35 height 8
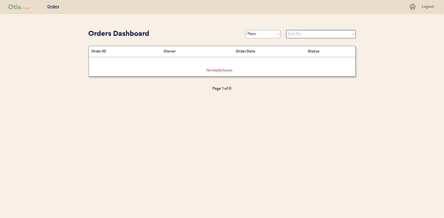
click at [270, 34] on select "Status On Hold New In Progress Complete Pending HW Consent Canceled" at bounding box center [263, 34] width 35 height 8
click at [246, 30] on select "Status On Hold New In Progress Complete Pending HW Consent Canceled" at bounding box center [263, 34] width 35 height 8
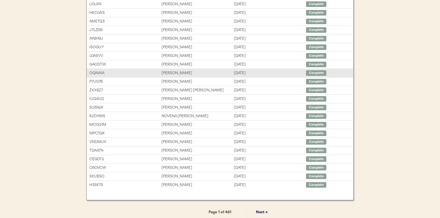
scroll to position [85, 0]
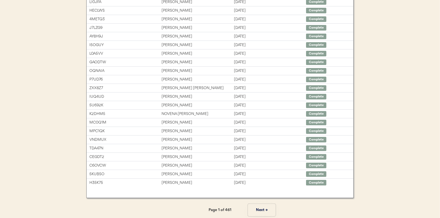
click at [263, 210] on button "Next →" at bounding box center [262, 210] width 28 height 13
click at [263, 209] on button "Next →" at bounding box center [262, 210] width 28 height 13
click at [262, 208] on button "Next →" at bounding box center [262, 210] width 28 height 13
click at [260, 207] on button "Next →" at bounding box center [262, 210] width 28 height 13
click at [261, 208] on button "Next →" at bounding box center [262, 210] width 28 height 13
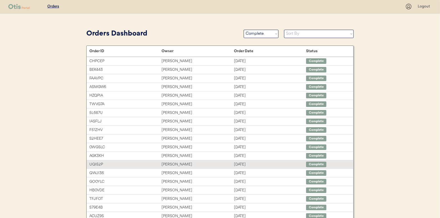
scroll to position [0, 0]
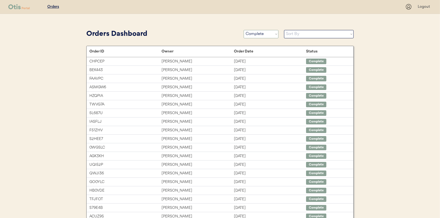
click at [262, 36] on select "Status On Hold New In Progress Complete Pending HW Consent Canceled" at bounding box center [260, 34] width 35 height 8
click at [243, 30] on select "Status On Hold New In Progress Complete Pending HW Consent Canceled" at bounding box center [260, 34] width 35 height 8
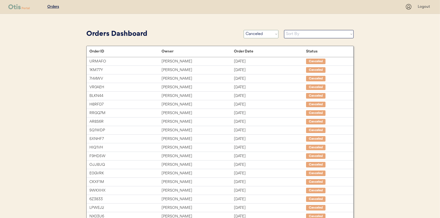
click at [257, 33] on select "Status On Hold New In Progress Complete Pending HW Consent Canceled" at bounding box center [260, 34] width 35 height 8
click at [243, 30] on select "Status On Hold New In Progress Complete Pending HW Consent Canceled" at bounding box center [260, 34] width 35 height 8
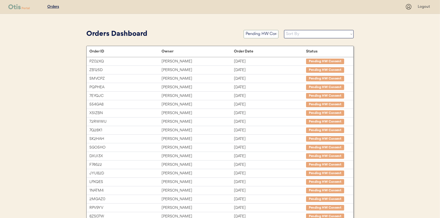
click at [253, 33] on select "Status On Hold New In Progress Complete Pending HW Consent Canceled" at bounding box center [260, 34] width 35 height 8
click at [243, 30] on select "Status On Hold New In Progress Complete Pending HW Consent Canceled" at bounding box center [260, 34] width 35 height 8
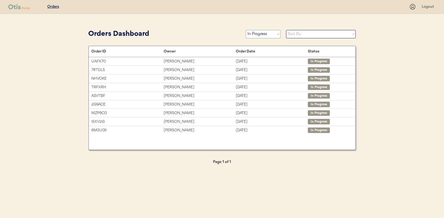
click at [260, 34] on select "Status On Hold New In Progress Complete Pending HW Consent Canceled" at bounding box center [263, 34] width 35 height 8
click at [246, 30] on select "Status On Hold New In Progress Complete Pending HW Consent Canceled" at bounding box center [263, 34] width 35 height 8
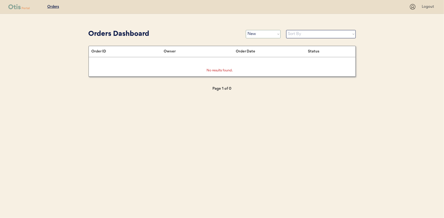
click at [260, 32] on select "Status On Hold New In Progress Complete Pending HW Consent Canceled" at bounding box center [263, 34] width 35 height 8
select select ""complete""
click at [246, 30] on select "Status On Hold New In Progress Complete Pending HW Consent Canceled" at bounding box center [263, 34] width 35 height 8
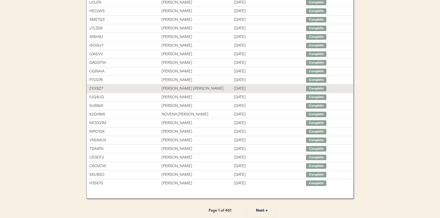
scroll to position [85, 0]
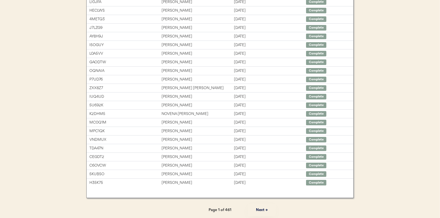
click at [260, 206] on button "Next →" at bounding box center [262, 210] width 28 height 13
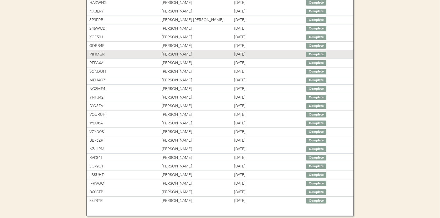
scroll to position [58, 0]
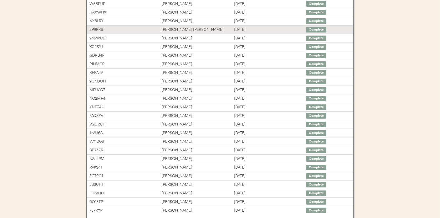
click at [182, 30] on div "Charmaine Miles Richardson" at bounding box center [197, 30] width 72 height 6
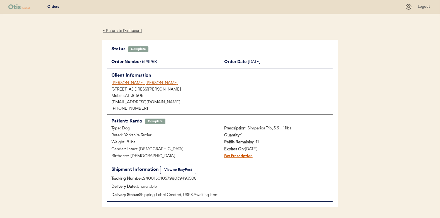
click at [127, 29] on div "← Return to Dashboard" at bounding box center [123, 31] width 42 height 6
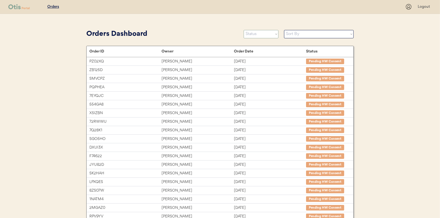
click at [255, 35] on select "Status On Hold New In Progress Complete Pending HW Consent Canceled" at bounding box center [260, 34] width 35 height 8
select select ""new""
click at [243, 30] on select "Status On Hold New In Progress Complete Pending HW Consent Canceled" at bounding box center [260, 34] width 35 height 8
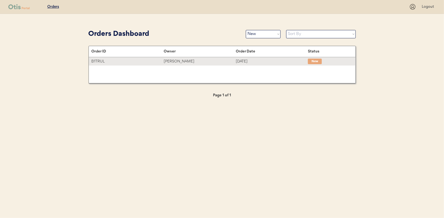
click at [178, 62] on div "[PERSON_NAME]" at bounding box center [200, 61] width 72 height 6
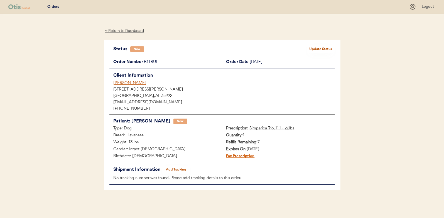
click at [313, 50] on button "Update Status" at bounding box center [321, 49] width 28 height 8
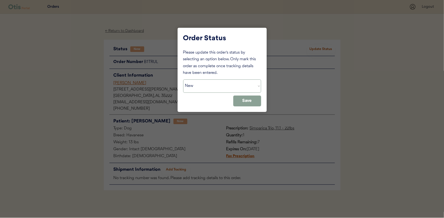
click at [204, 86] on select "Status On Hold New In Progress Complete Pending HW Consent Canceled" at bounding box center [222, 86] width 78 height 13
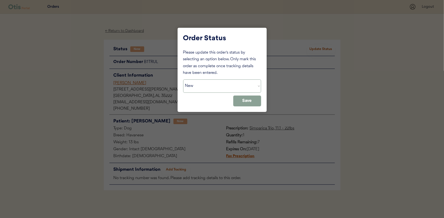
select select ""in_progress""
click at [183, 80] on select "Status On Hold New In Progress Complete Pending HW Consent Canceled" at bounding box center [222, 86] width 78 height 13
click at [246, 102] on button "Save" at bounding box center [247, 101] width 28 height 11
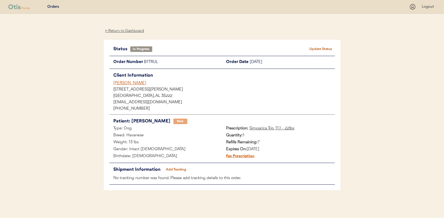
click at [132, 31] on div "← Return to Dashboard" at bounding box center [125, 31] width 42 height 6
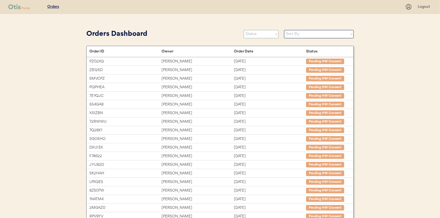
click at [258, 33] on select "Status On Hold New In Progress Complete Pending HW Consent Canceled" at bounding box center [260, 34] width 35 height 8
click at [243, 30] on select "Status On Hold New In Progress Complete Pending HW Consent Canceled" at bounding box center [260, 34] width 35 height 8
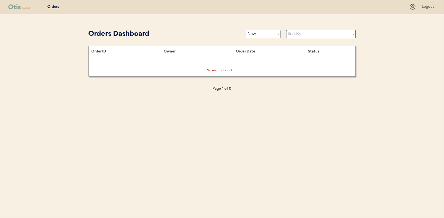
click at [262, 38] on select "Status On Hold New In Progress Complete Pending HW Consent Canceled" at bounding box center [263, 34] width 35 height 8
click at [246, 30] on select "Status On Hold New In Progress Complete Pending HW Consent Canceled" at bounding box center [263, 34] width 35 height 8
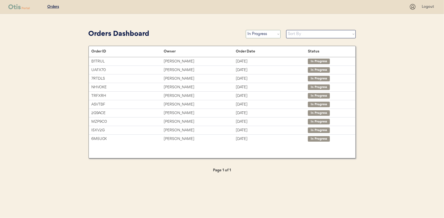
drag, startPoint x: 278, startPoint y: 32, endPoint x: 274, endPoint y: 34, distance: 4.4
click at [278, 32] on select "Status On Hold New In Progress Complete Pending HW Consent Canceled" at bounding box center [263, 34] width 35 height 8
select select ""new""
click at [246, 30] on select "Status On Hold New In Progress Complete Pending HW Consent Canceled" at bounding box center [263, 34] width 35 height 8
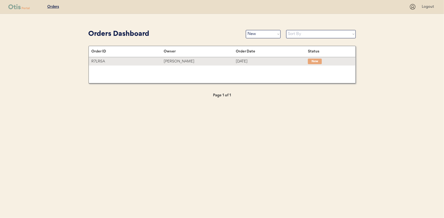
click at [176, 61] on div "Ami Berger" at bounding box center [200, 61] width 72 height 6
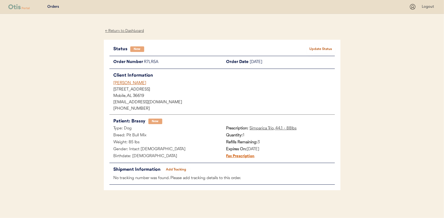
click at [319, 47] on button "Update Status" at bounding box center [321, 49] width 28 height 8
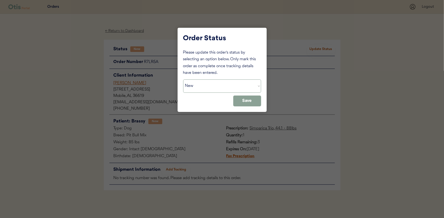
click at [196, 86] on select "Status On Hold New In Progress Complete Pending HW Consent Canceled" at bounding box center [222, 86] width 78 height 13
select select ""in_progress""
click at [183, 80] on select "Status On Hold New In Progress Complete Pending HW Consent Canceled" at bounding box center [222, 86] width 78 height 13
click at [248, 103] on button "Save" at bounding box center [247, 101] width 28 height 11
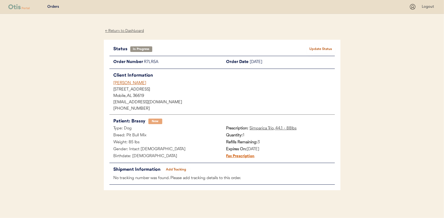
click at [131, 31] on div "← Return to Dashboard" at bounding box center [125, 31] width 42 height 6
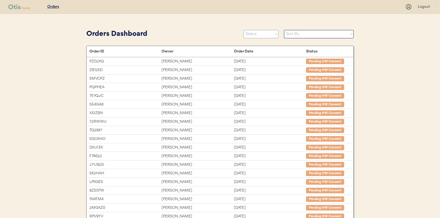
click at [254, 34] on select "Status On Hold New In Progress Complete Pending HW Consent Canceled" at bounding box center [260, 34] width 35 height 8
select select ""new""
click at [243, 30] on select "Status On Hold New In Progress Complete Pending HW Consent Canceled" at bounding box center [260, 34] width 35 height 8
